Goal: Use online tool/utility: Utilize a website feature to perform a specific function

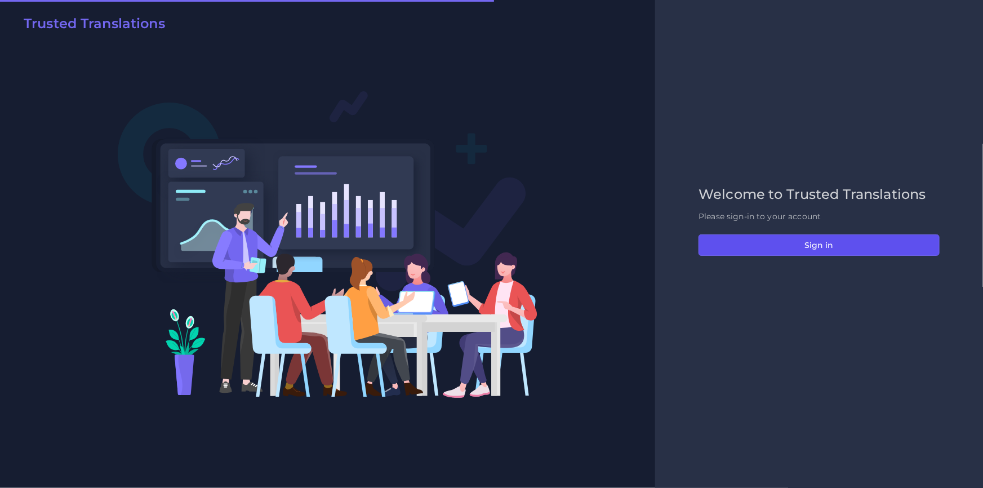
click at [768, 236] on button "Sign in" at bounding box center [818, 244] width 241 height 21
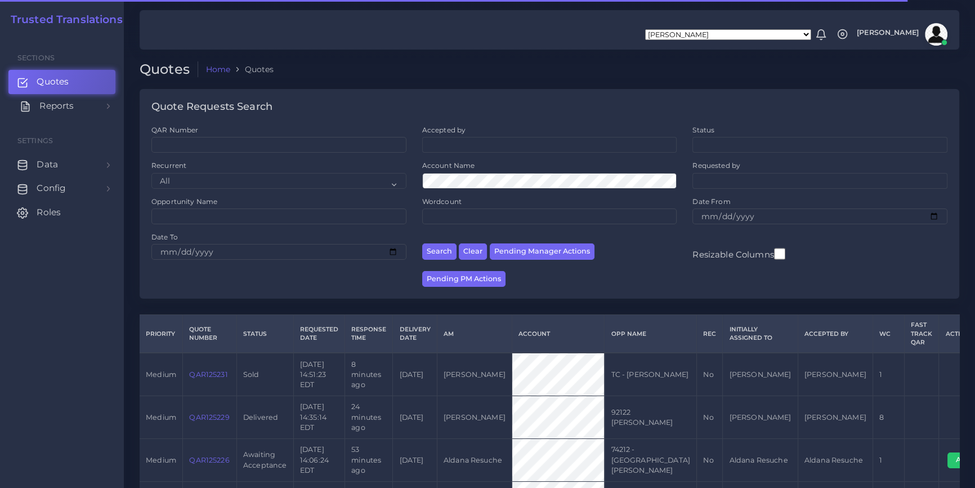
click at [65, 103] on span "Reports" at bounding box center [56, 106] width 34 height 12
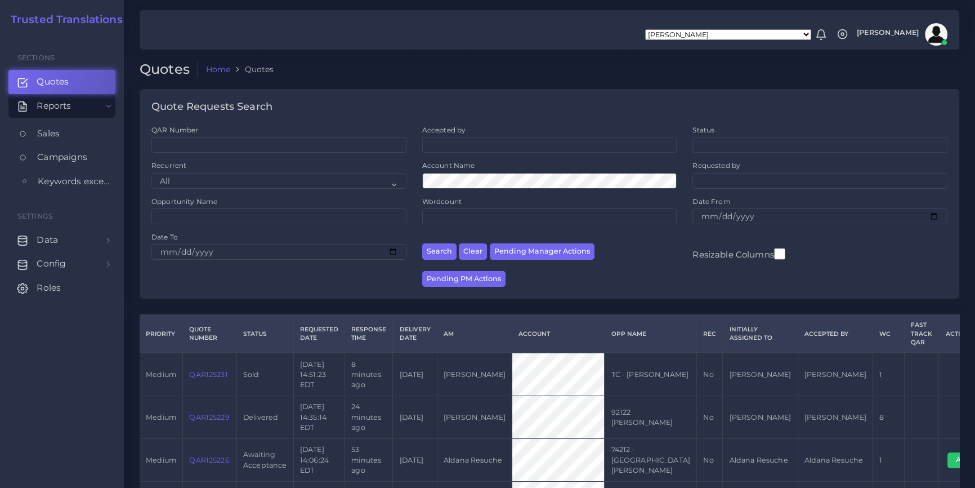
click at [75, 176] on span "Keywords excel processor" at bounding box center [74, 181] width 72 height 12
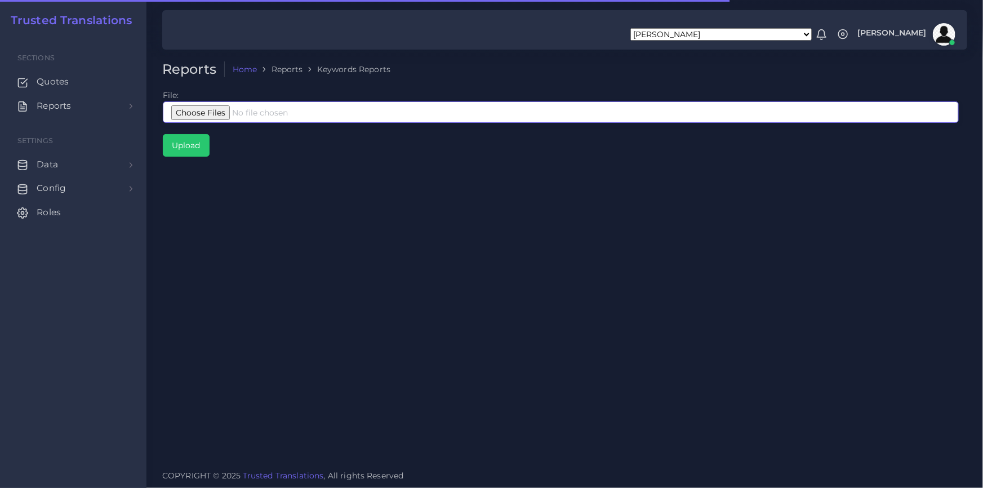
click at [204, 116] on input "file" at bounding box center [561, 111] width 796 height 21
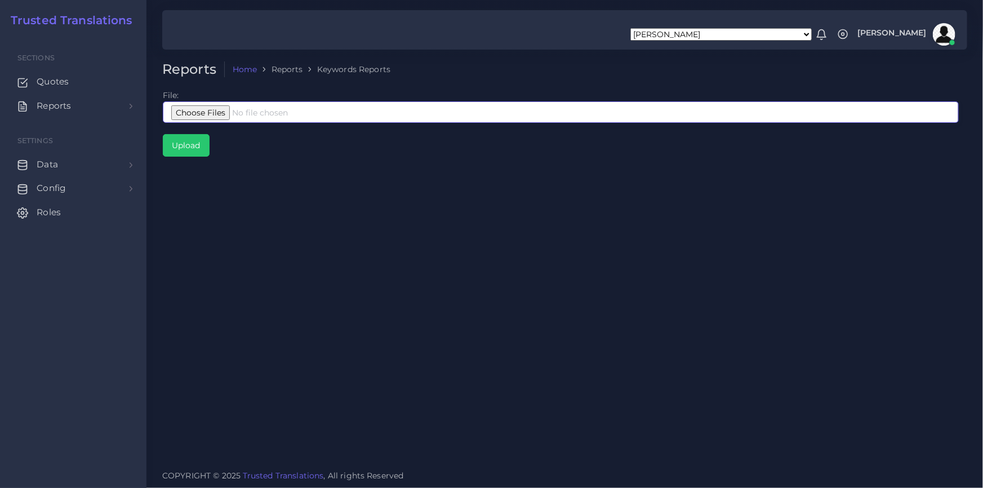
type input "C:\fakepath\Google [PERSON_NAME] 1 Septiembre 1 Interpreters.xlsx"
click at [193, 146] on input "Upload" at bounding box center [186, 145] width 46 height 21
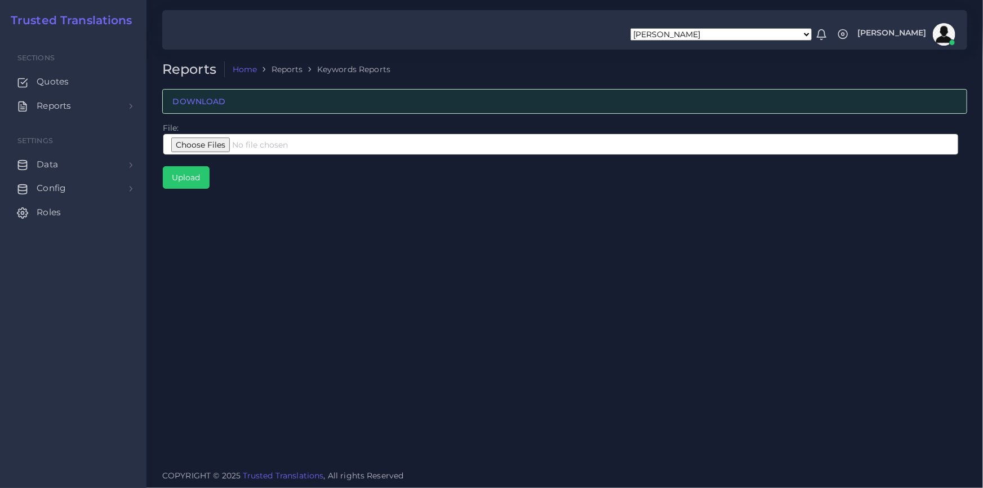
click at [479, 284] on div "Reports Home Reports Keywords Reports DOWNLOAD File: Upload" at bounding box center [564, 230] width 836 height 461
click at [211, 147] on input "file" at bounding box center [561, 143] width 796 height 21
click at [520, 276] on div "Reports Home Reports Keywords Reports DOWNLOAD File: Upload" at bounding box center [564, 230] width 836 height 461
click at [220, 141] on input "file" at bounding box center [561, 143] width 796 height 21
type input "C:\fakepath\Google Julio 1 Septiembre 1 Interpreters.xlsx"
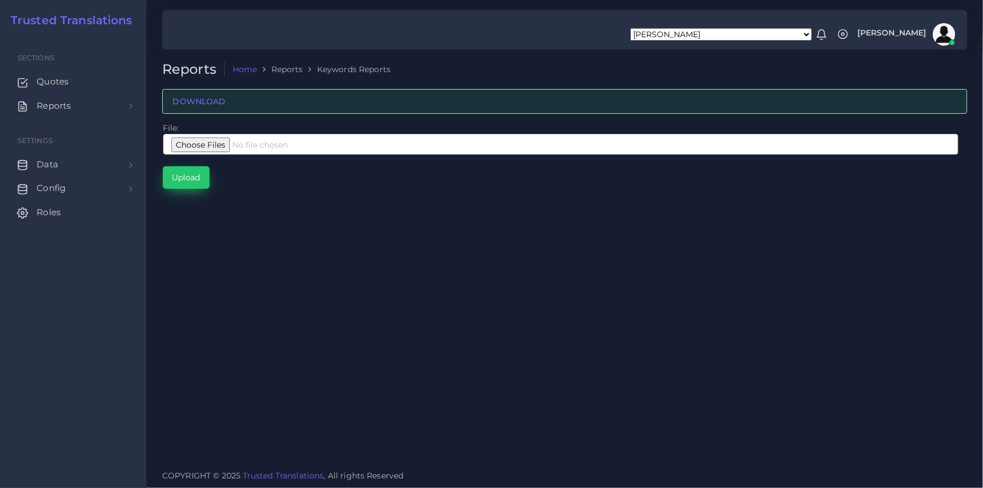
click at [198, 179] on input "Upload" at bounding box center [186, 177] width 46 height 21
click at [215, 142] on input "file" at bounding box center [561, 143] width 796 height 21
type input "C:\fakepath\Google Enero 1 Septiembre 1 Interpreters.xlsx"
click at [189, 184] on input "Upload" at bounding box center [186, 177] width 46 height 21
click at [462, 385] on div "Reports Home Reports Keywords Reports DOWNLOAD File: Upload" at bounding box center [564, 230] width 836 height 461
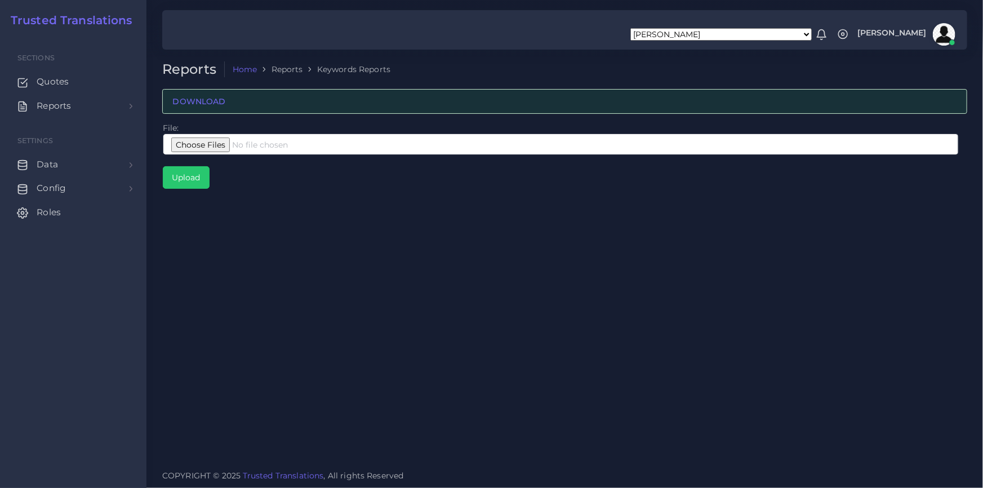
click at [485, 338] on div "Reports Home Reports Keywords Reports DOWNLOAD File: Upload" at bounding box center [564, 230] width 836 height 461
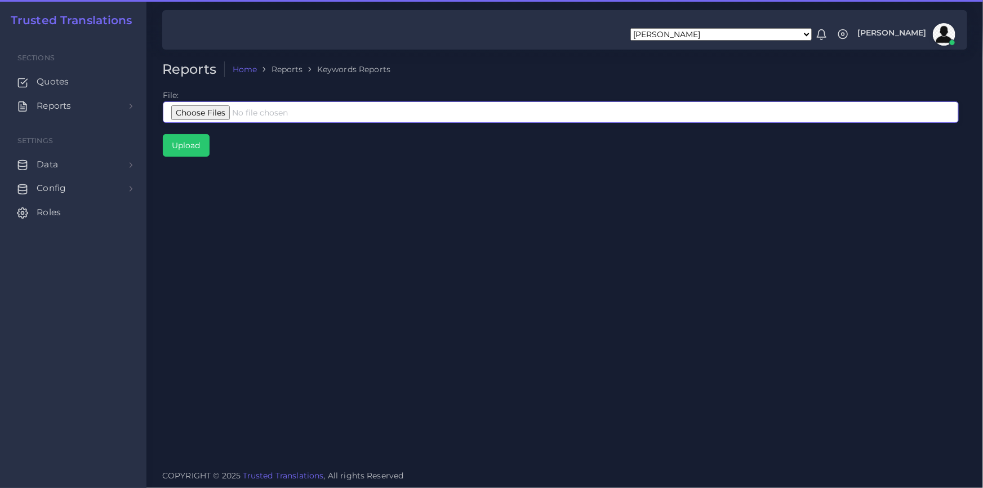
click at [268, 115] on input "file" at bounding box center [561, 111] width 796 height 21
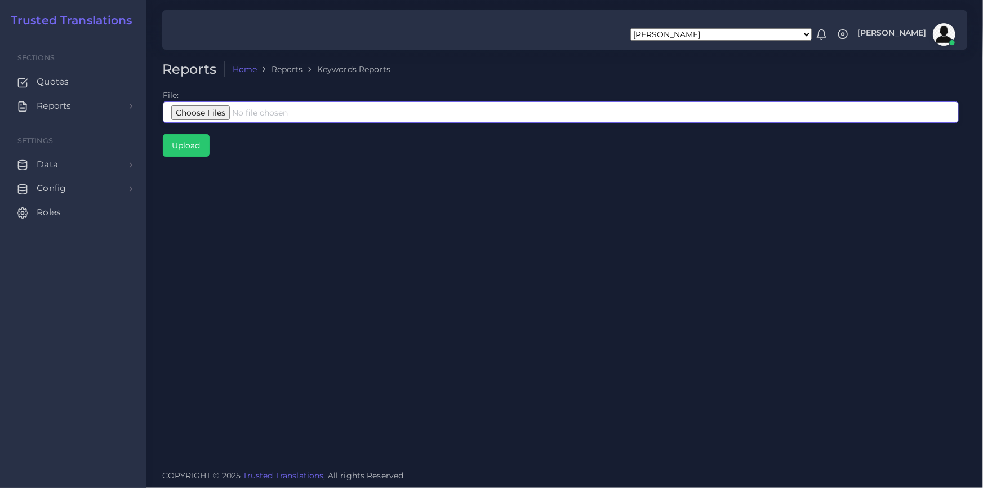
type input "C:\fakepath\Google Enero 1 Septiembre 1 Interpreters.xlsx"
click at [180, 146] on input "Upload" at bounding box center [186, 145] width 46 height 21
